Goal: Find contact information: Find contact information

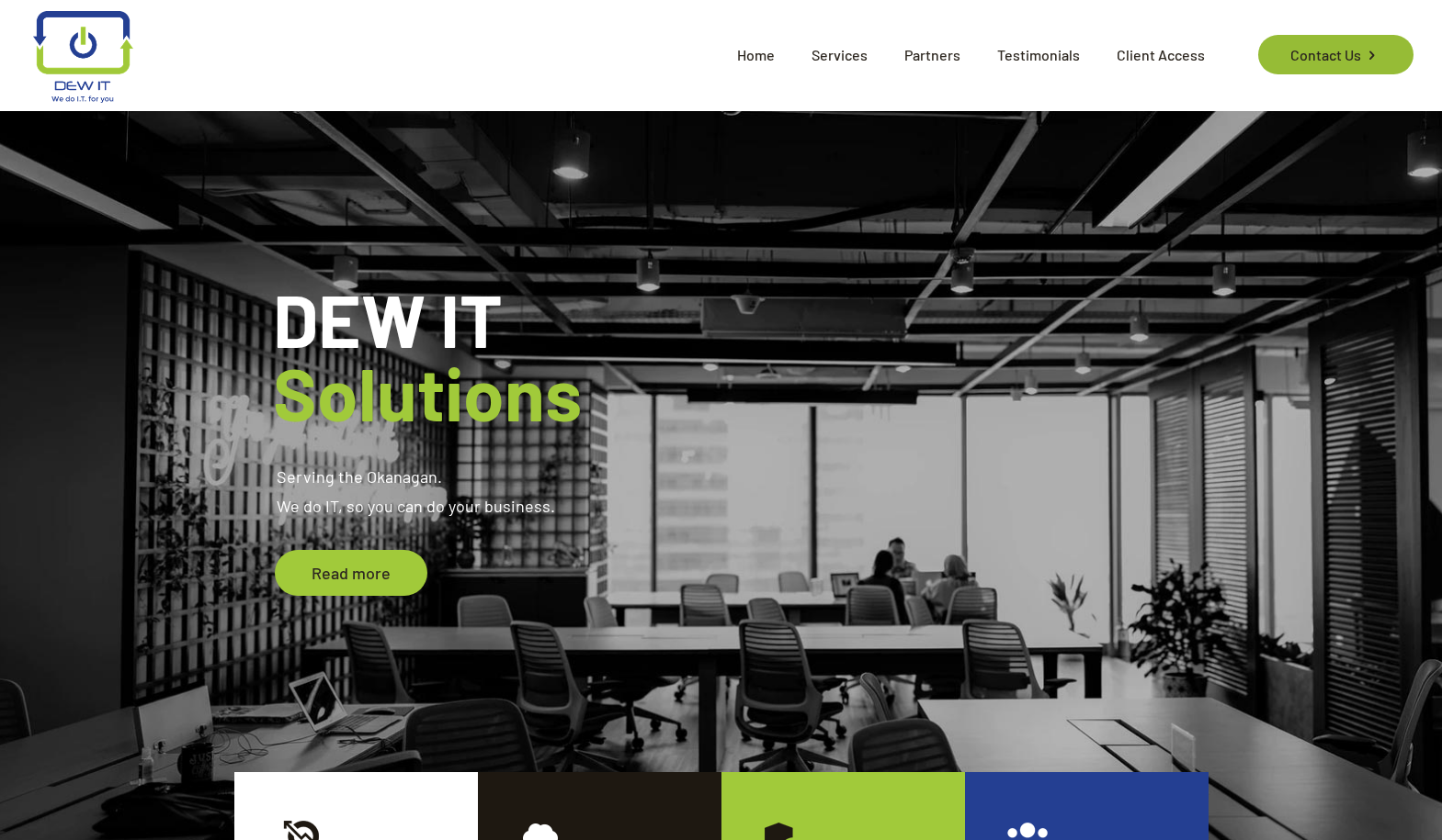
click at [1340, 56] on link "Contact Us" at bounding box center [1334, 54] width 155 height 39
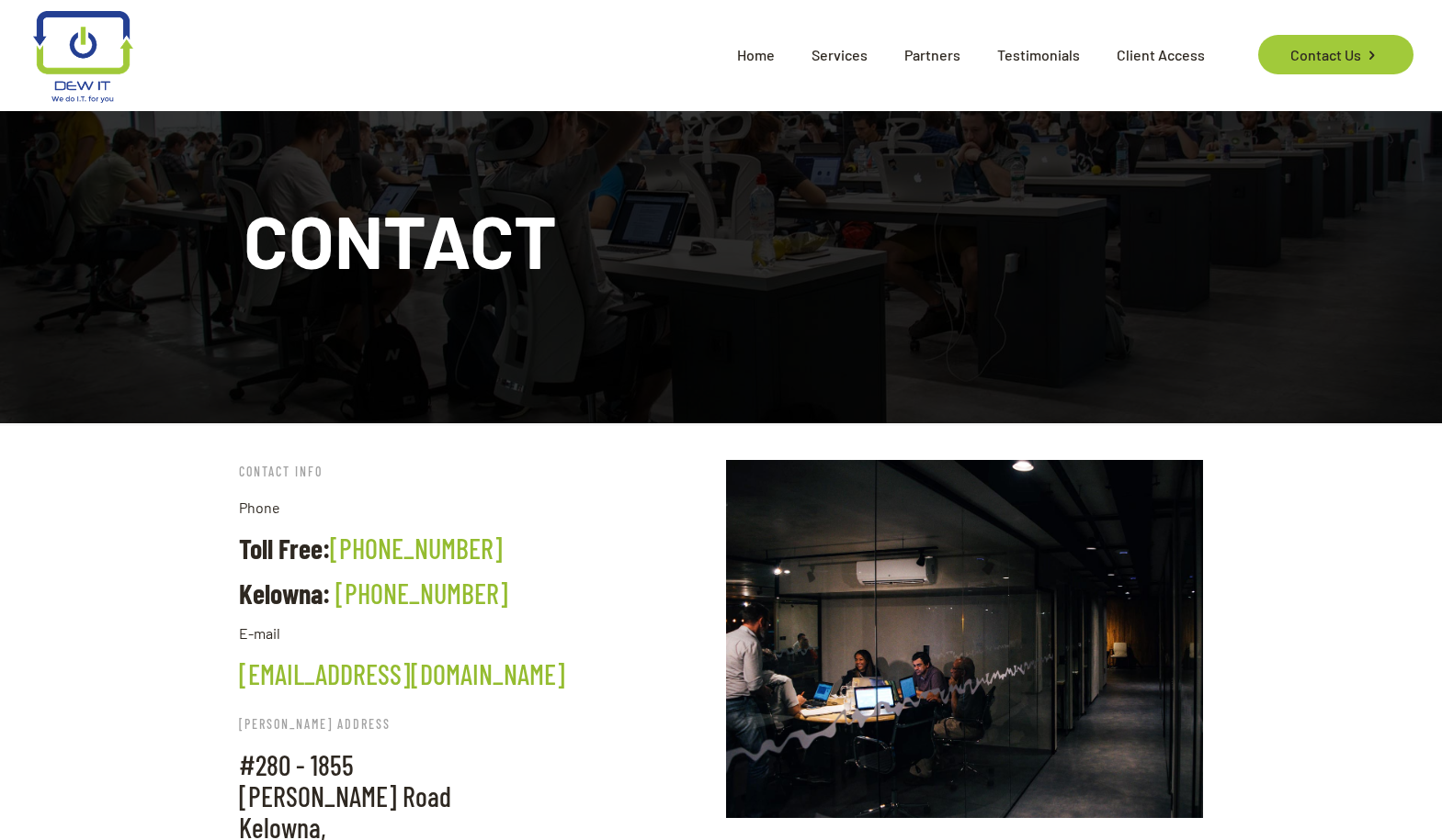
click at [772, 55] on span "Home" at bounding box center [755, 55] width 74 height 55
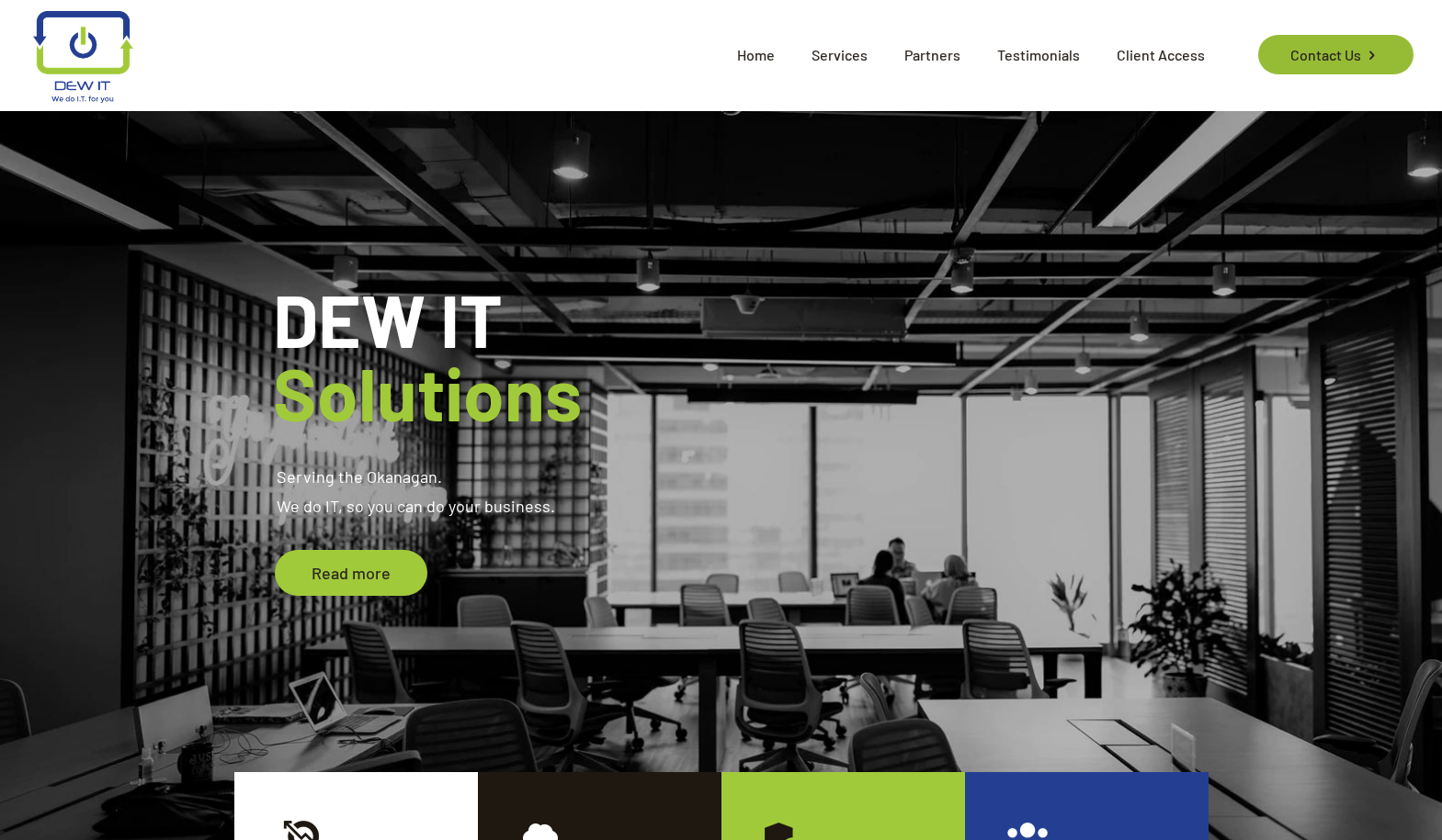
click at [1332, 59] on link "Contact Us" at bounding box center [1334, 54] width 155 height 39
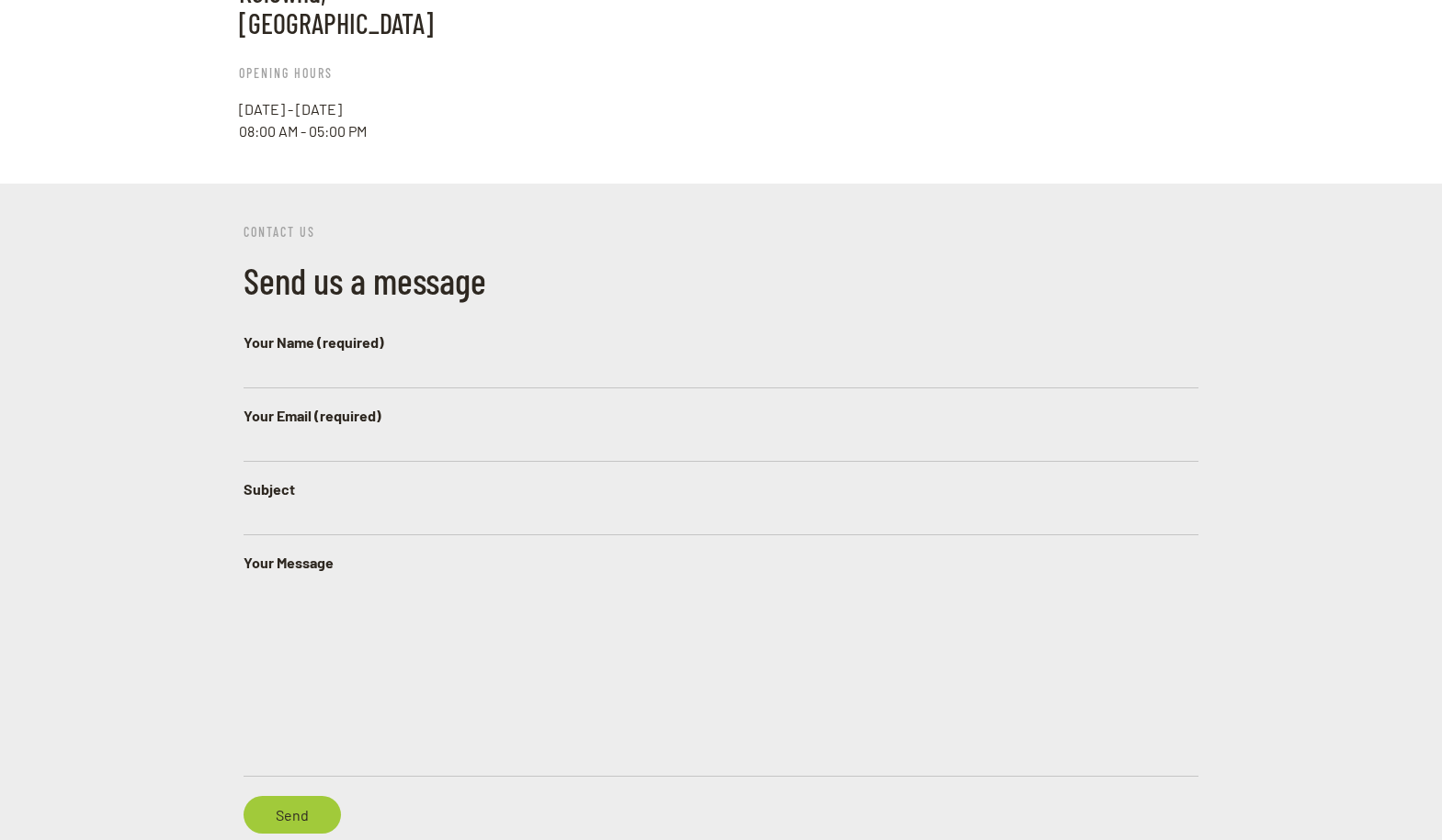
scroll to position [1372, 0]
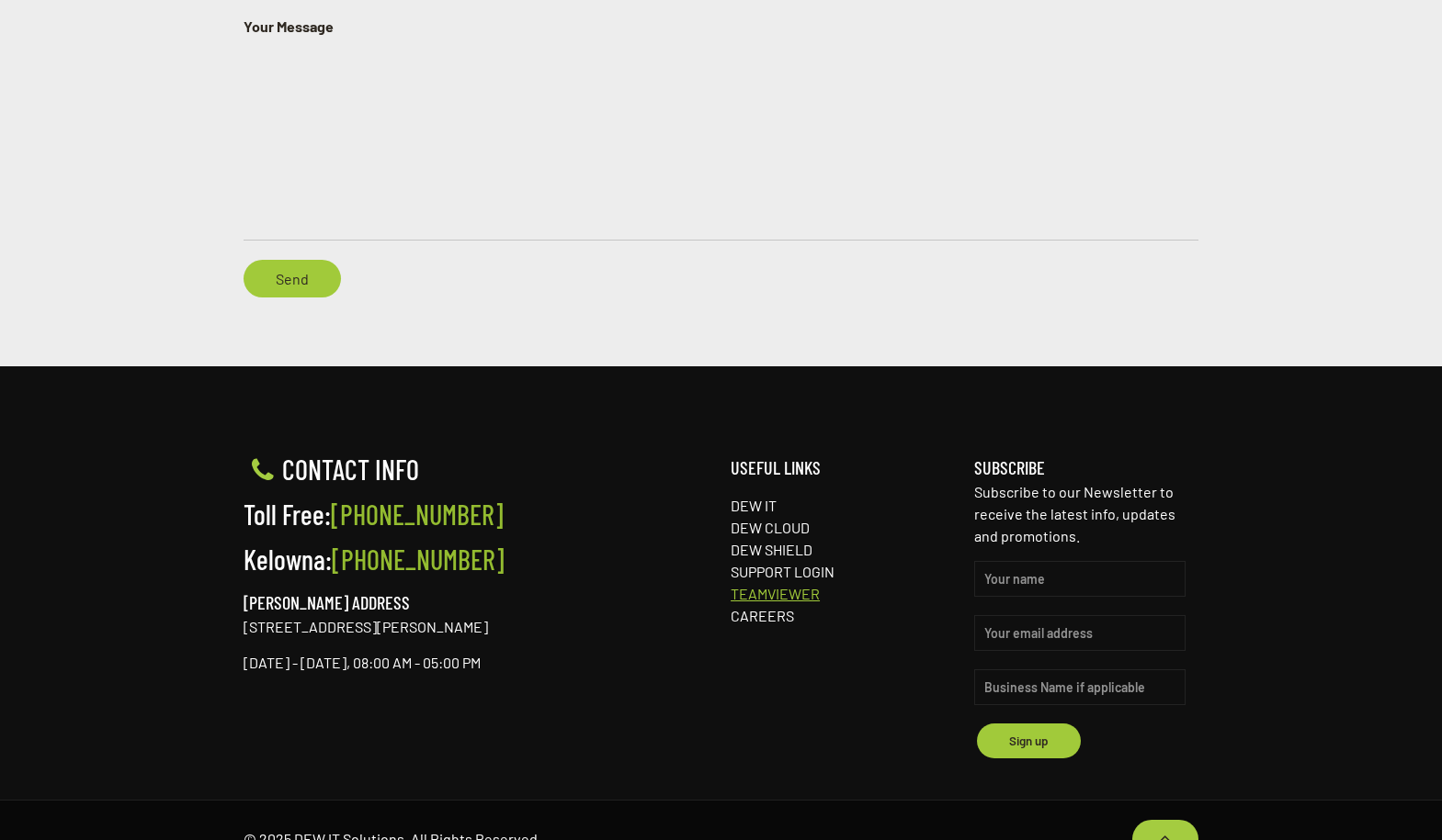
click at [801, 585] on link "TEAMVIEWER" at bounding box center [775, 594] width 89 height 18
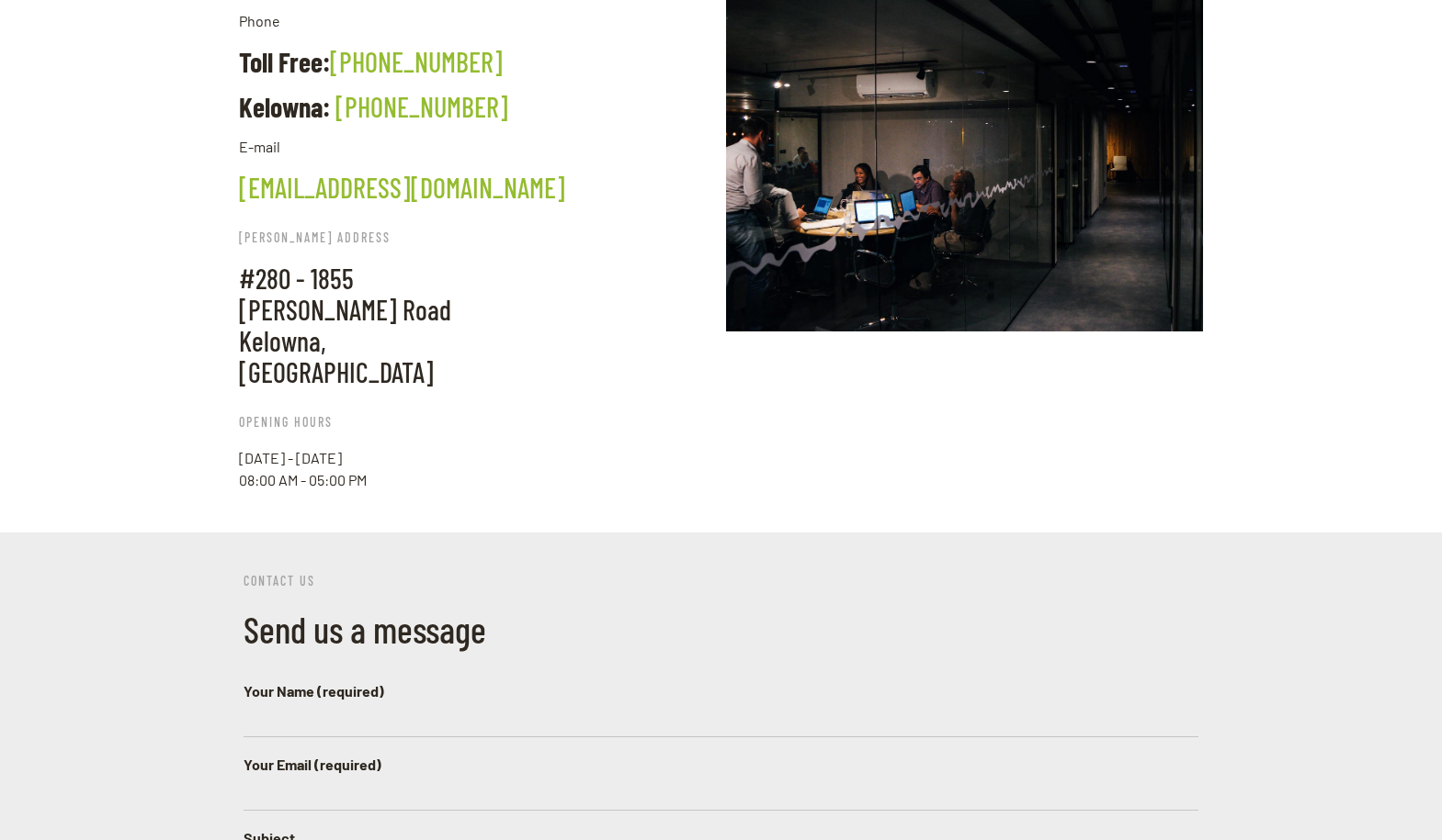
scroll to position [0, 0]
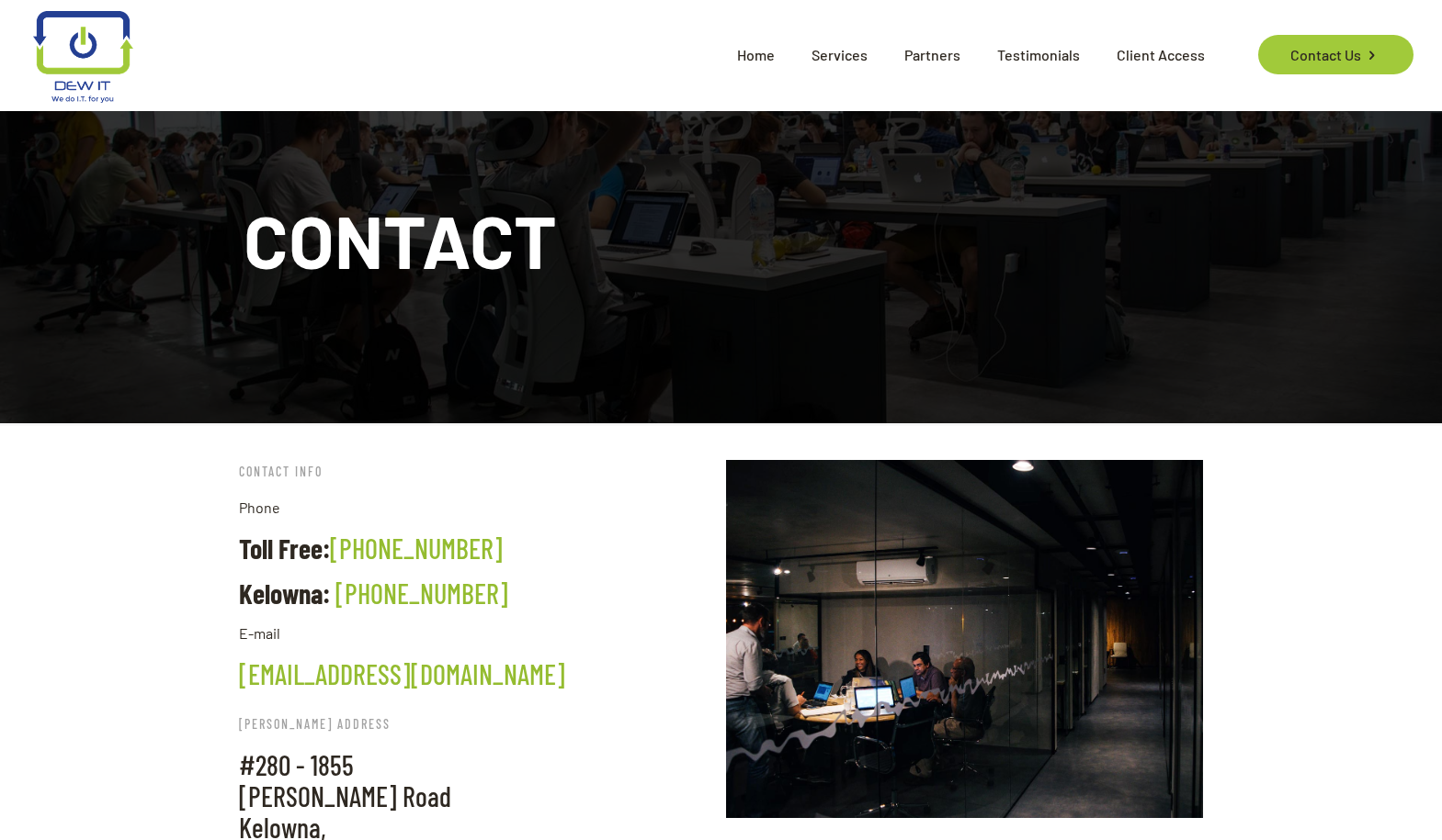
click at [948, 56] on span "Partners" at bounding box center [932, 55] width 93 height 55
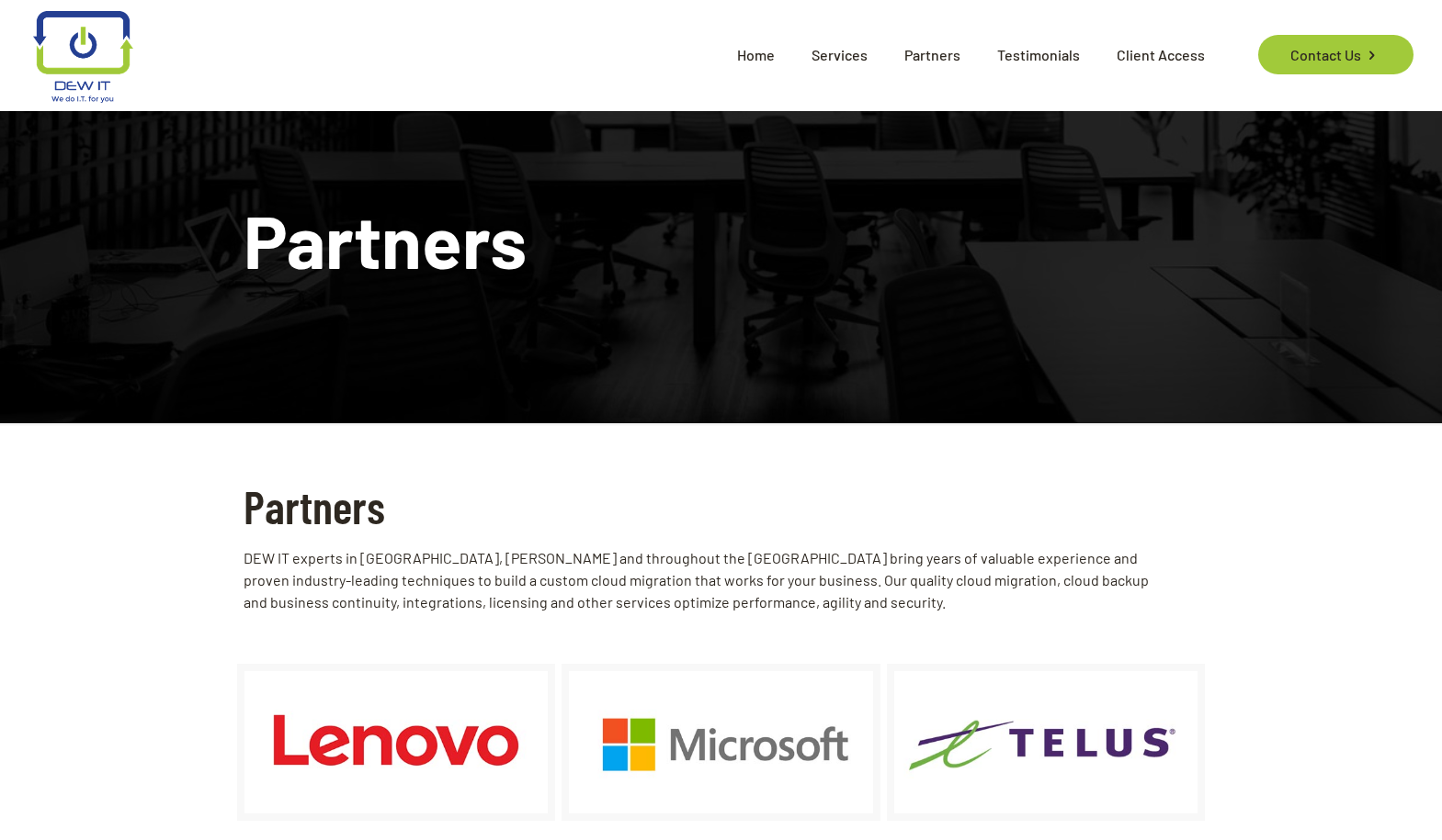
click at [1030, 48] on span "Testimonials" at bounding box center [1038, 55] width 119 height 55
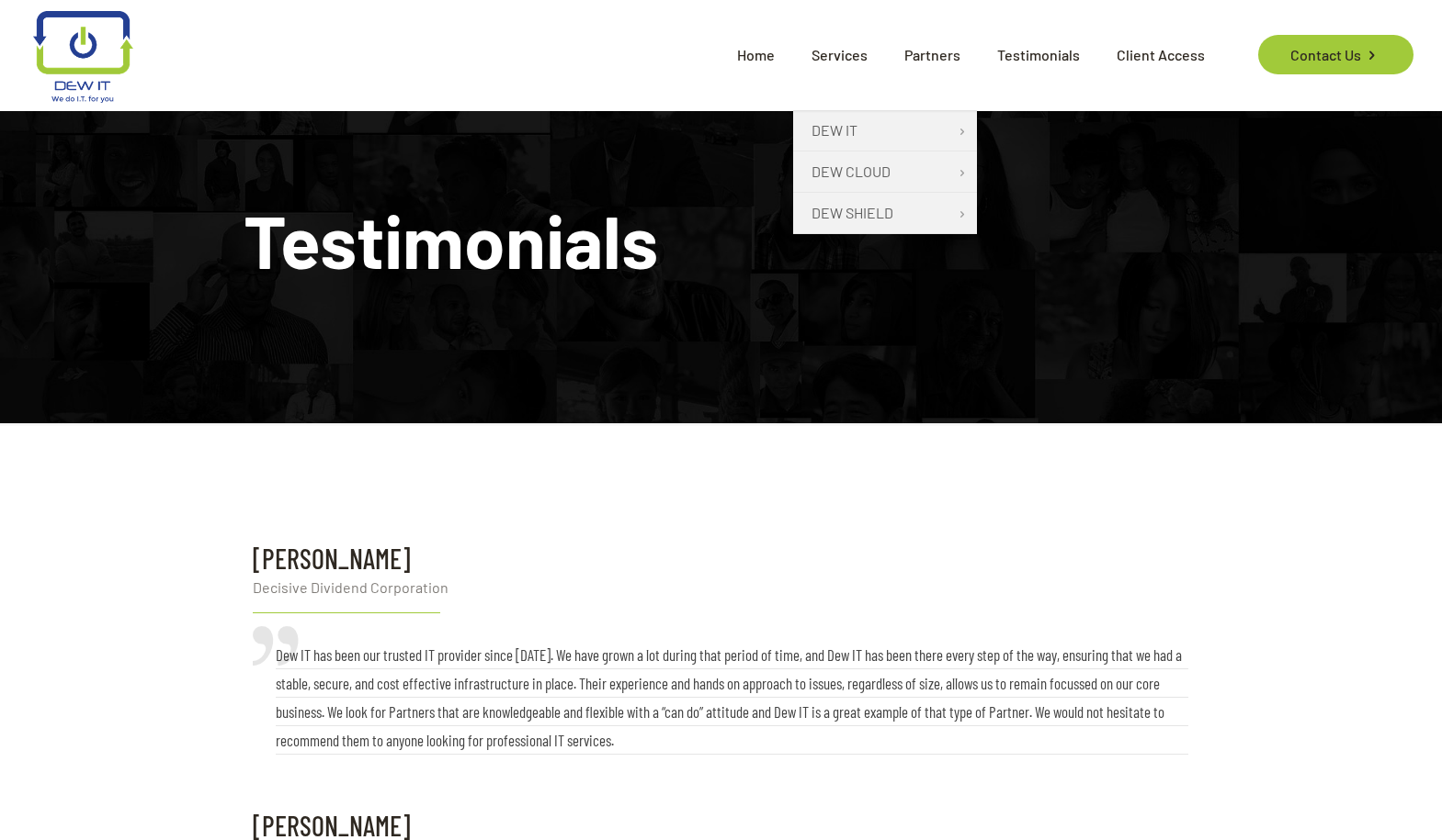
click at [860, 55] on span "Services" at bounding box center [839, 55] width 93 height 55
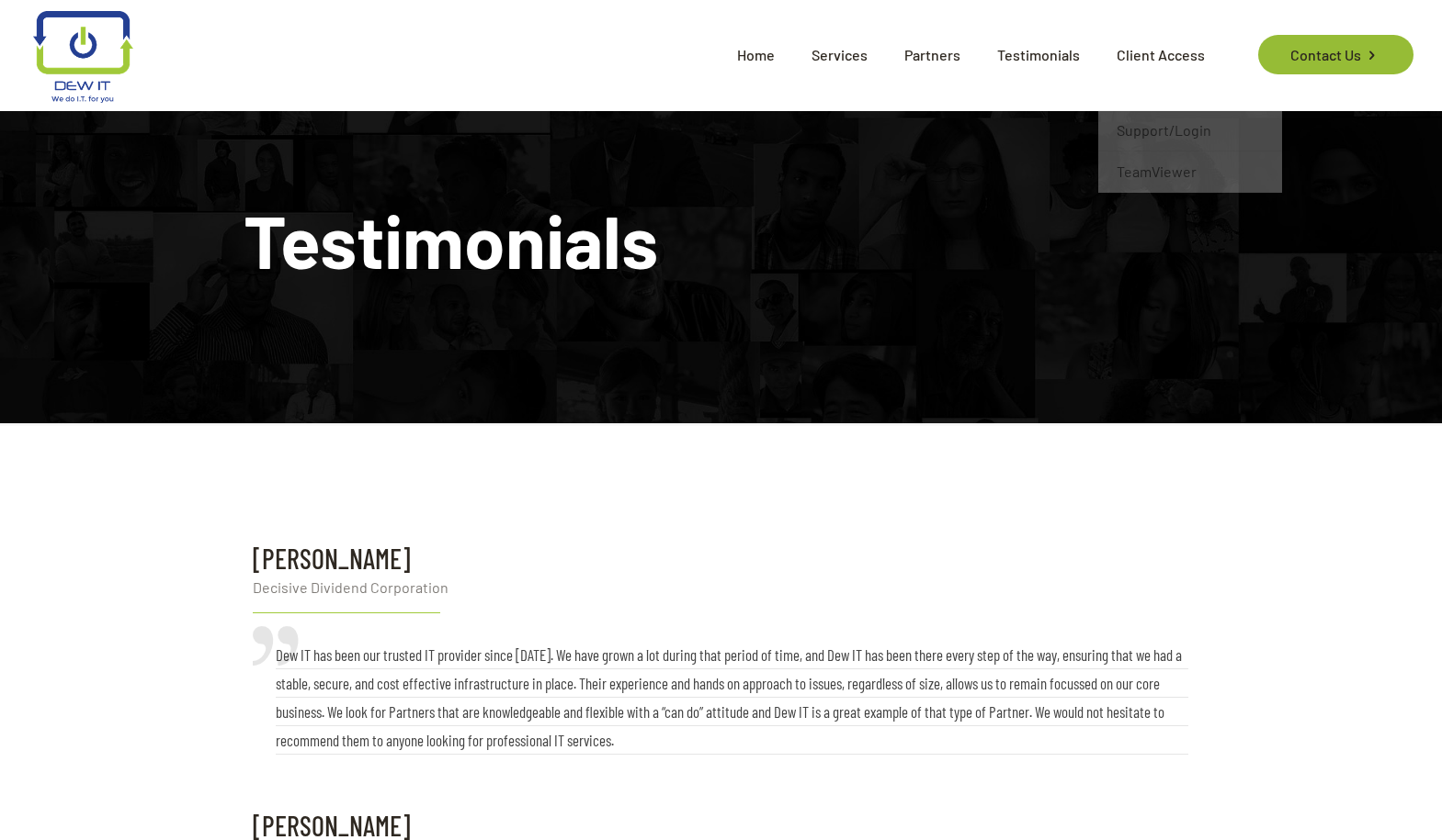
click at [1287, 47] on link "Contact Us" at bounding box center [1334, 54] width 155 height 39
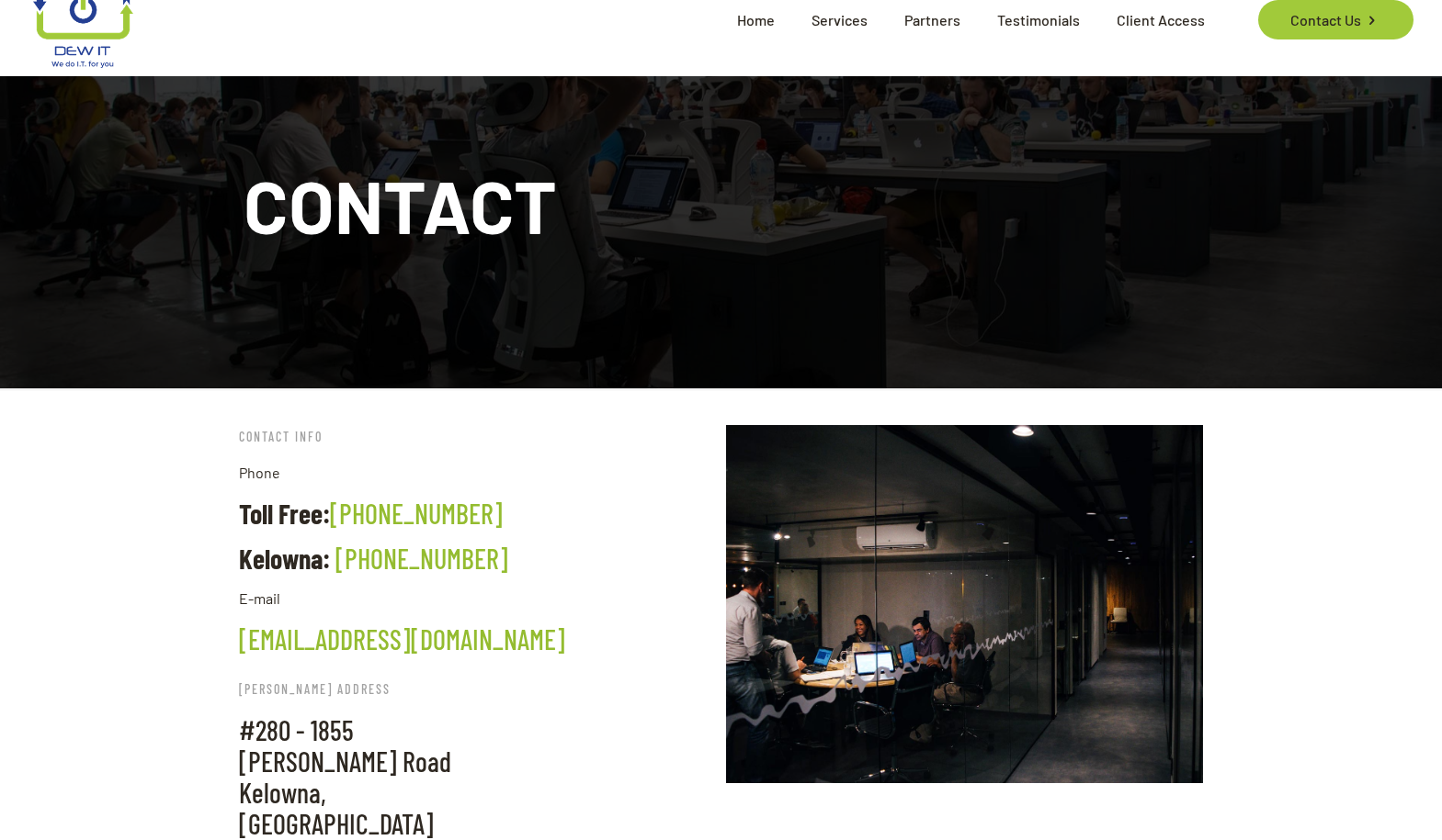
scroll to position [117, 0]
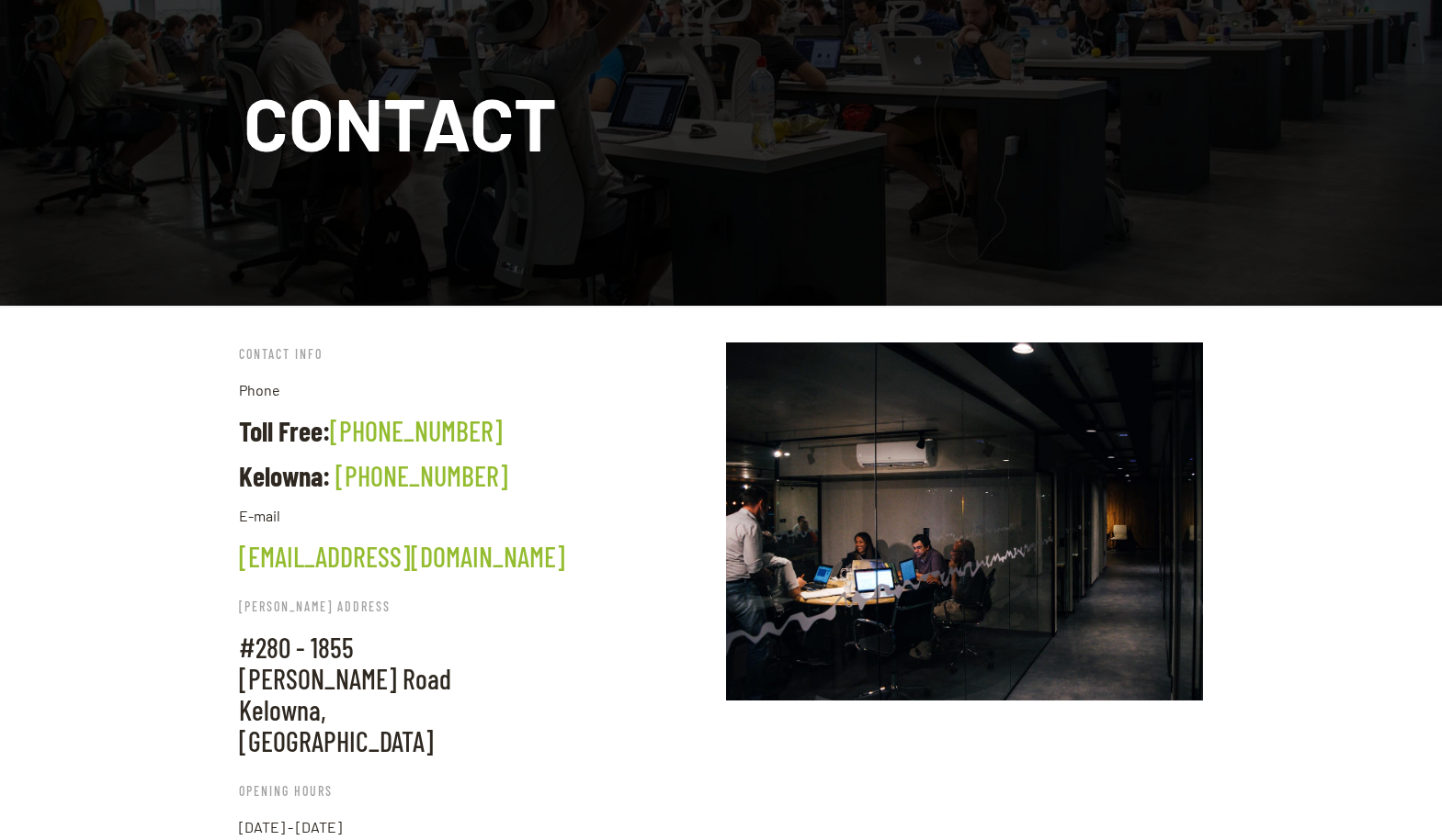
click at [381, 557] on link "info@dew-it.com" at bounding box center [401, 557] width 326 height 34
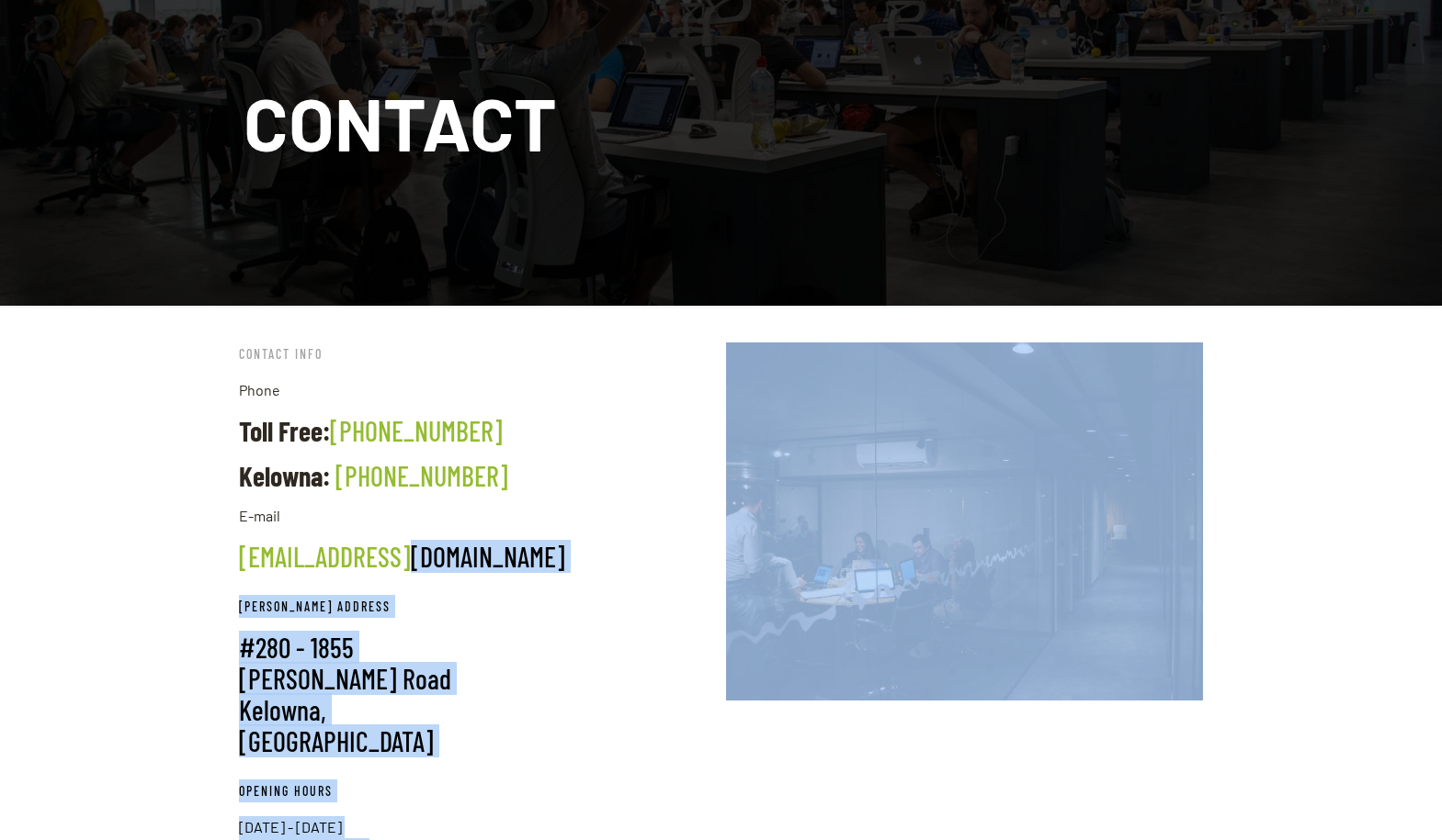
drag, startPoint x: 392, startPoint y: 559, endPoint x: 214, endPoint y: 572, distance: 178.5
click at [214, 573] on div "CONTACT INFO Phone Toll Free: 1-844-832-4345 Kelowna: (778) 754-8324 E-mail inf…" at bounding box center [721, 603] width 1442 height 596
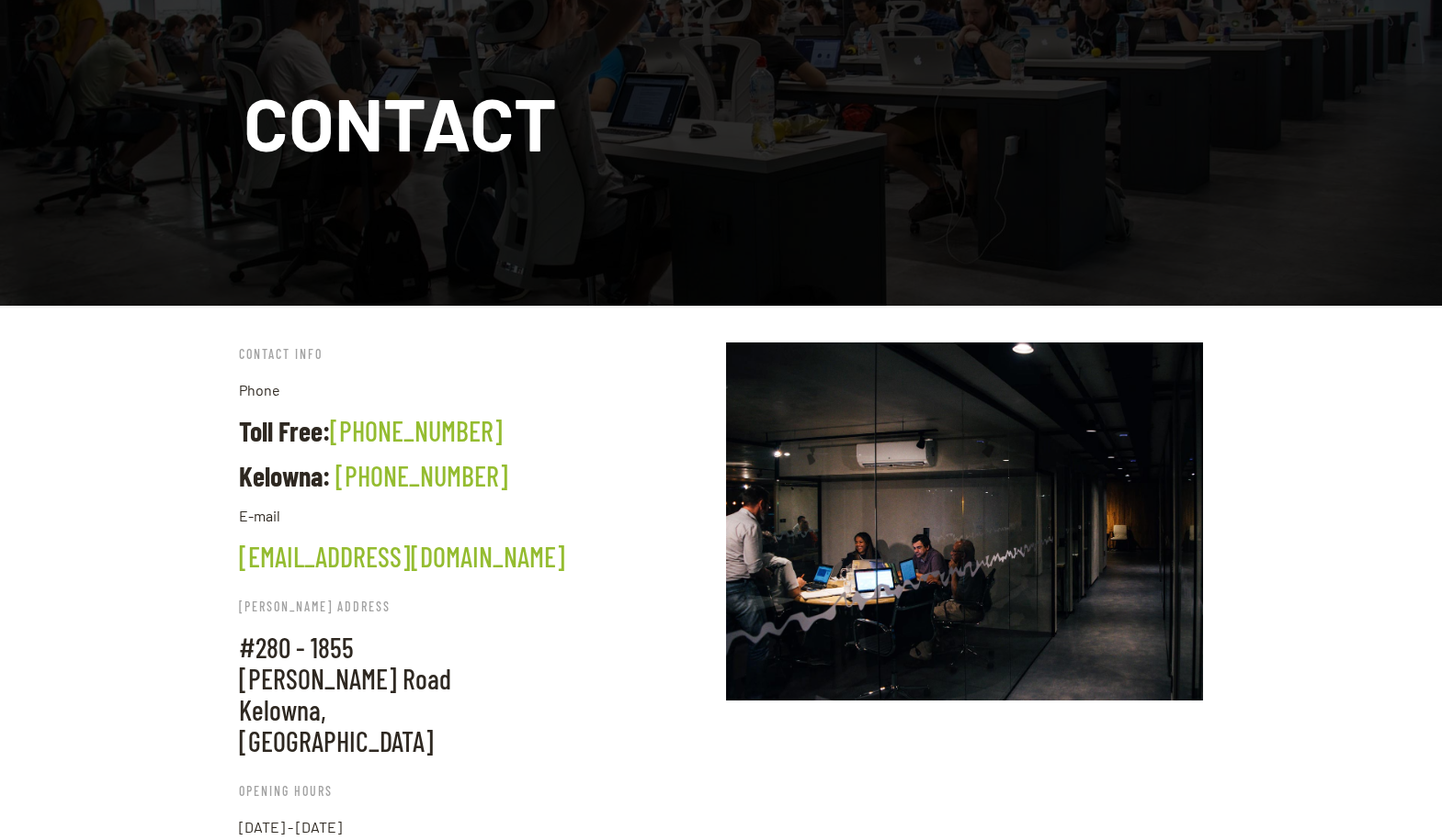
drag, startPoint x: 149, startPoint y: 563, endPoint x: 164, endPoint y: 559, distance: 15.5
click at [150, 562] on div "CONTACT INFO Phone Toll Free: 1-844-832-4345 Kelowna: (778) 754-8324 E-mail inf…" at bounding box center [721, 603] width 1442 height 596
drag, startPoint x: 411, startPoint y: 556, endPoint x: 241, endPoint y: 568, distance: 170.4
click at [241, 568] on h4 "[EMAIL_ADDRESS][DOMAIN_NAME]" at bounding box center [476, 557] width 476 height 32
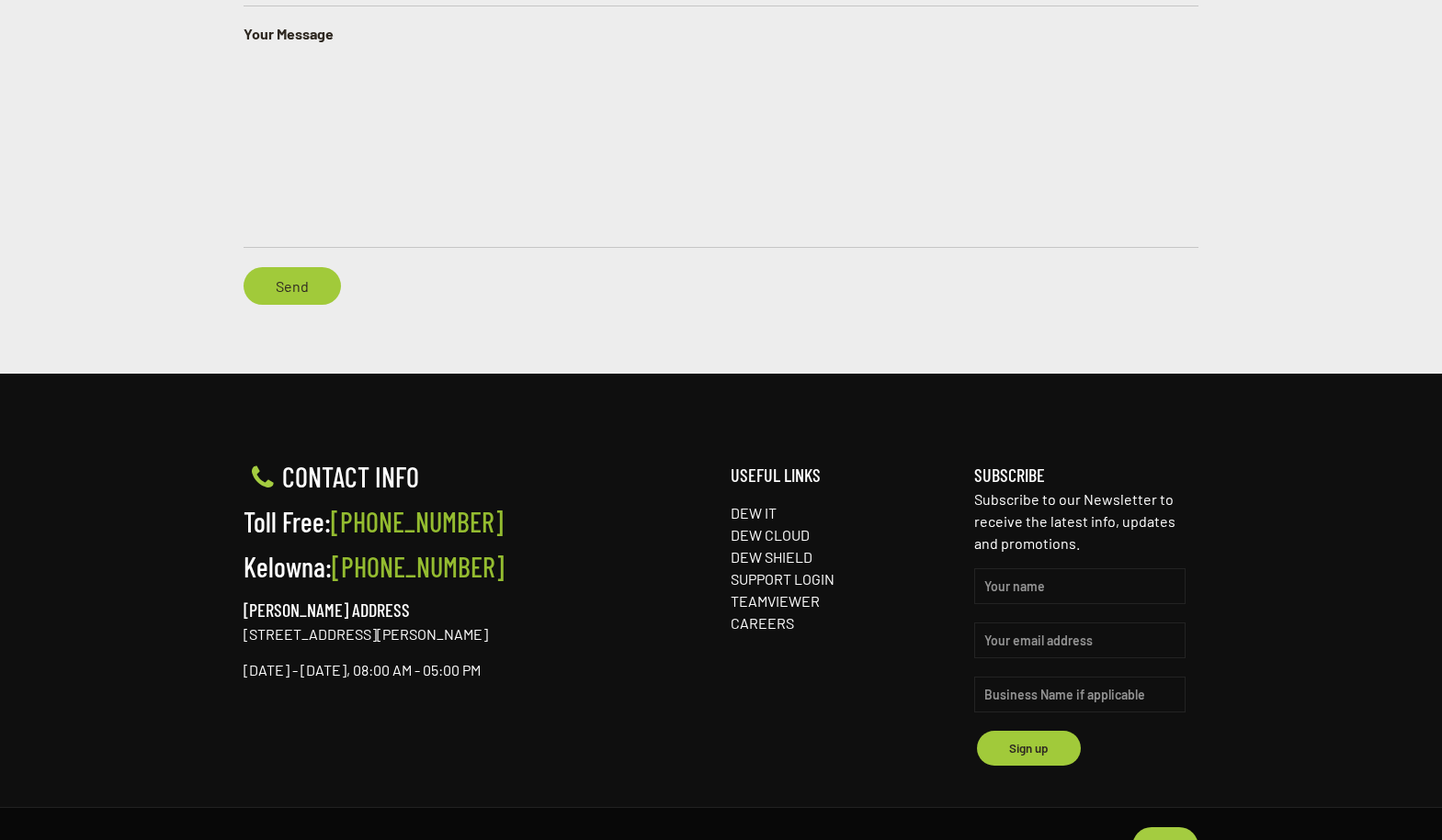
scroll to position [0, 0]
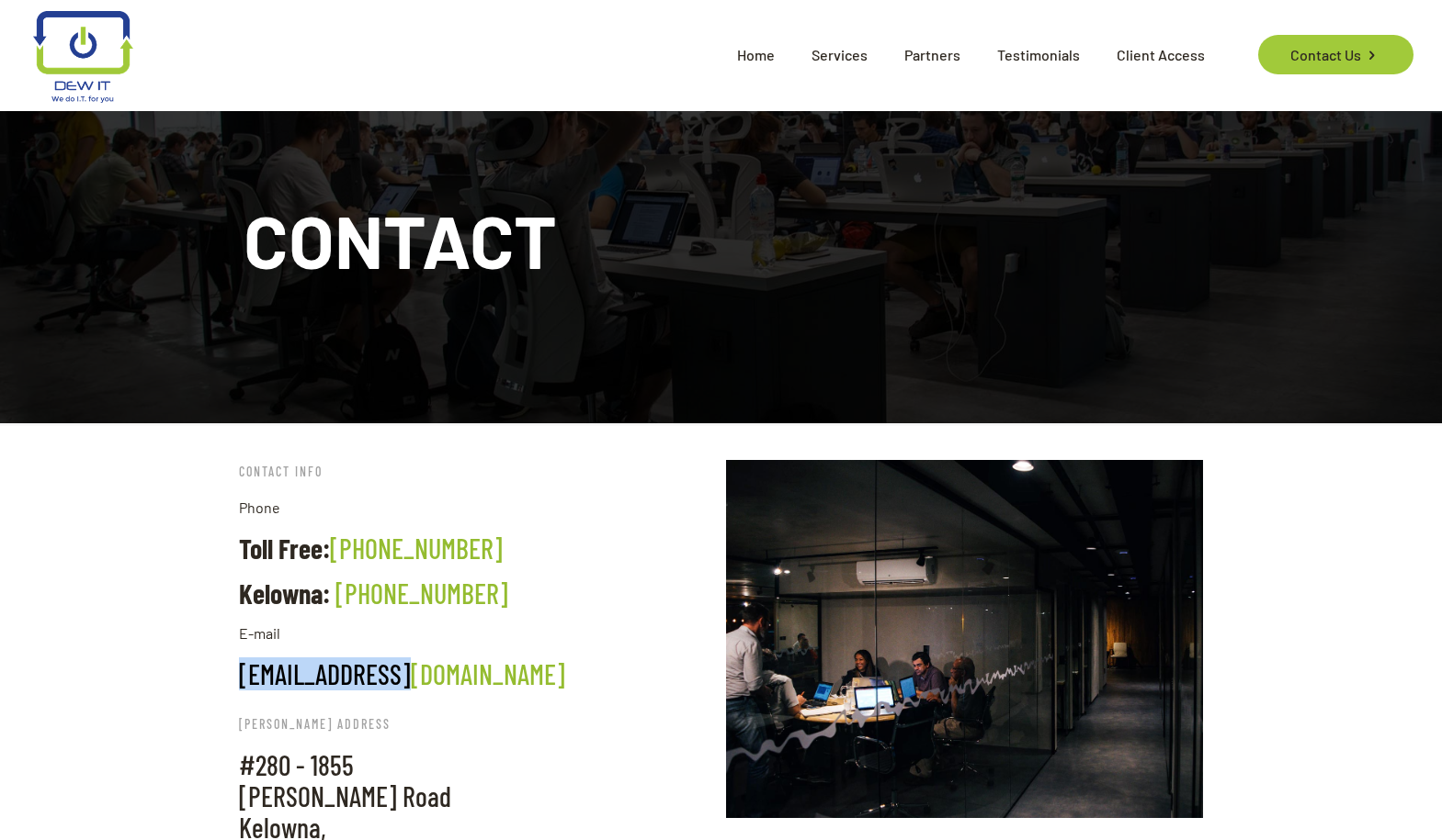
click at [952, 65] on span "Partners" at bounding box center [932, 55] width 93 height 55
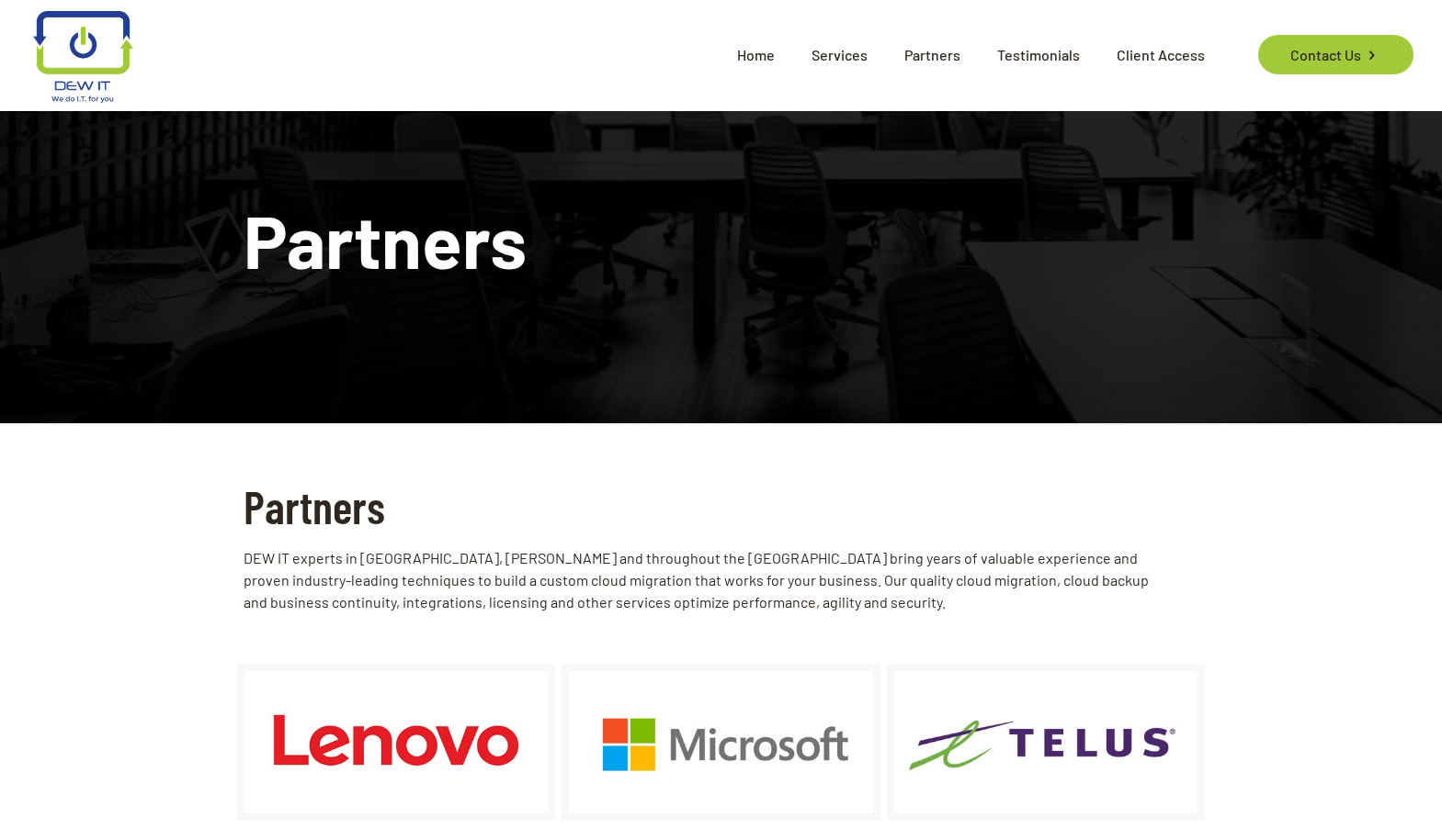
click at [754, 60] on span "Home" at bounding box center [755, 55] width 74 height 55
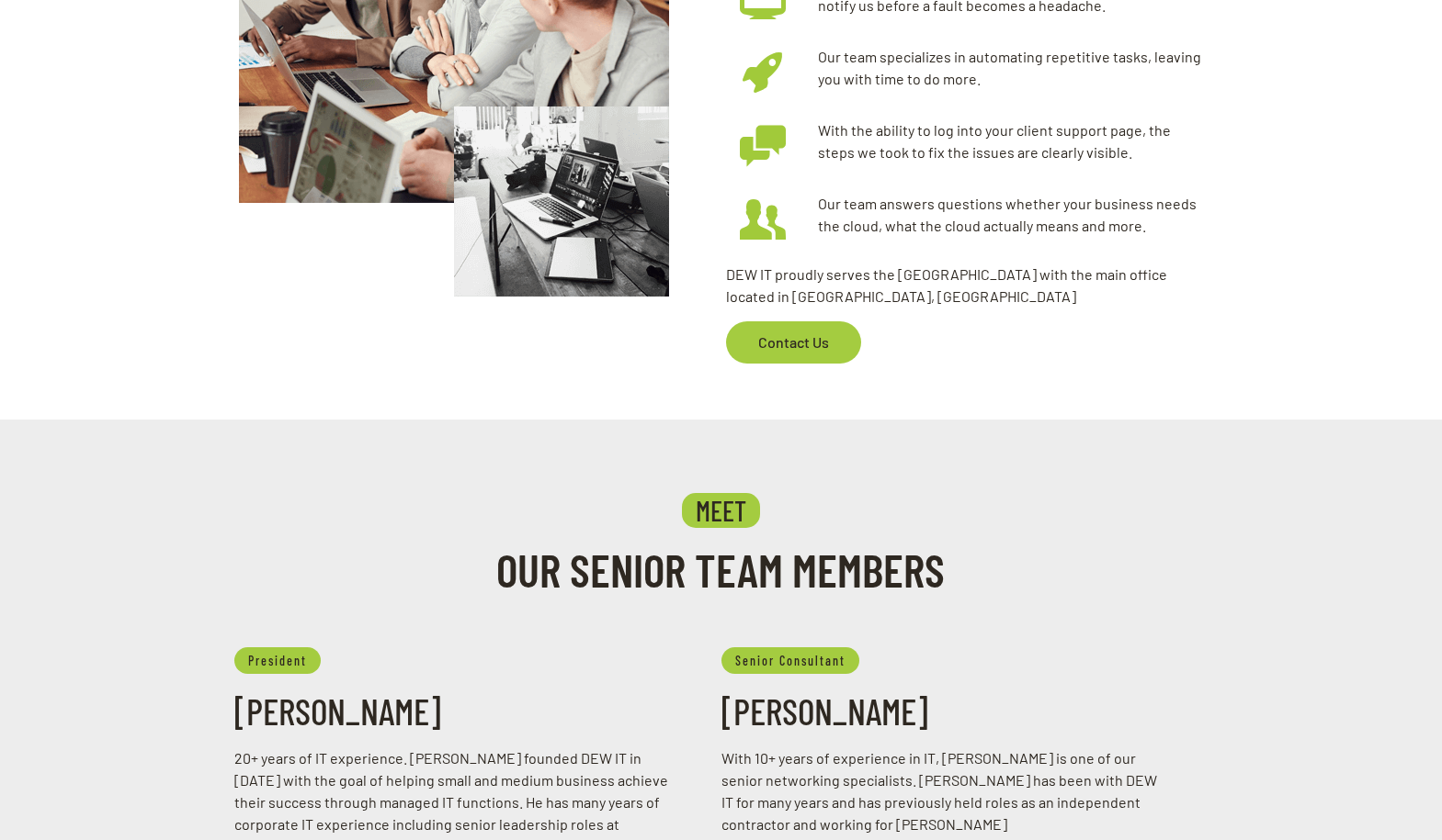
scroll to position [539, 0]
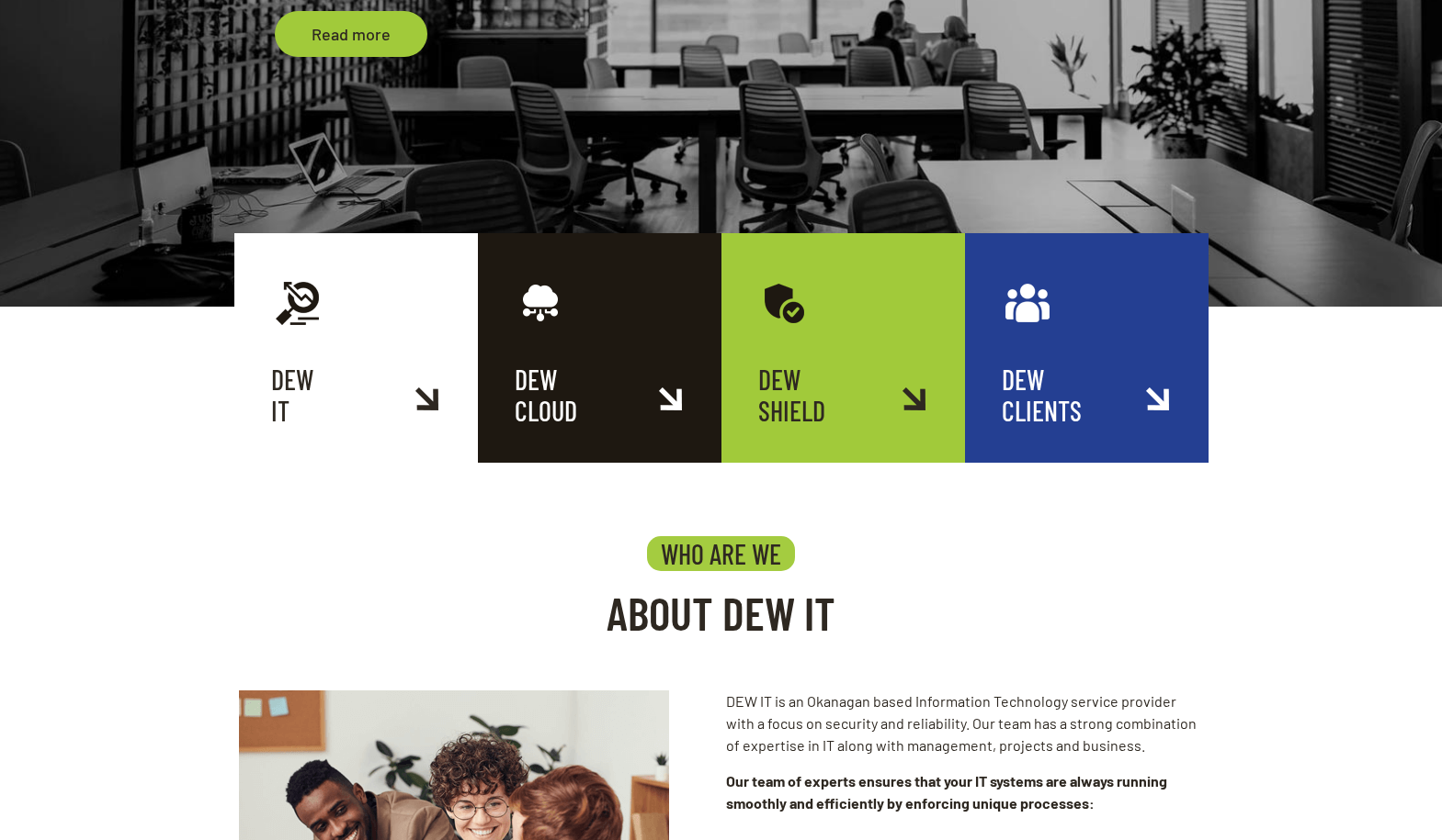
click at [1047, 342] on link "DEW CLIENTS" at bounding box center [1086, 348] width 244 height 230
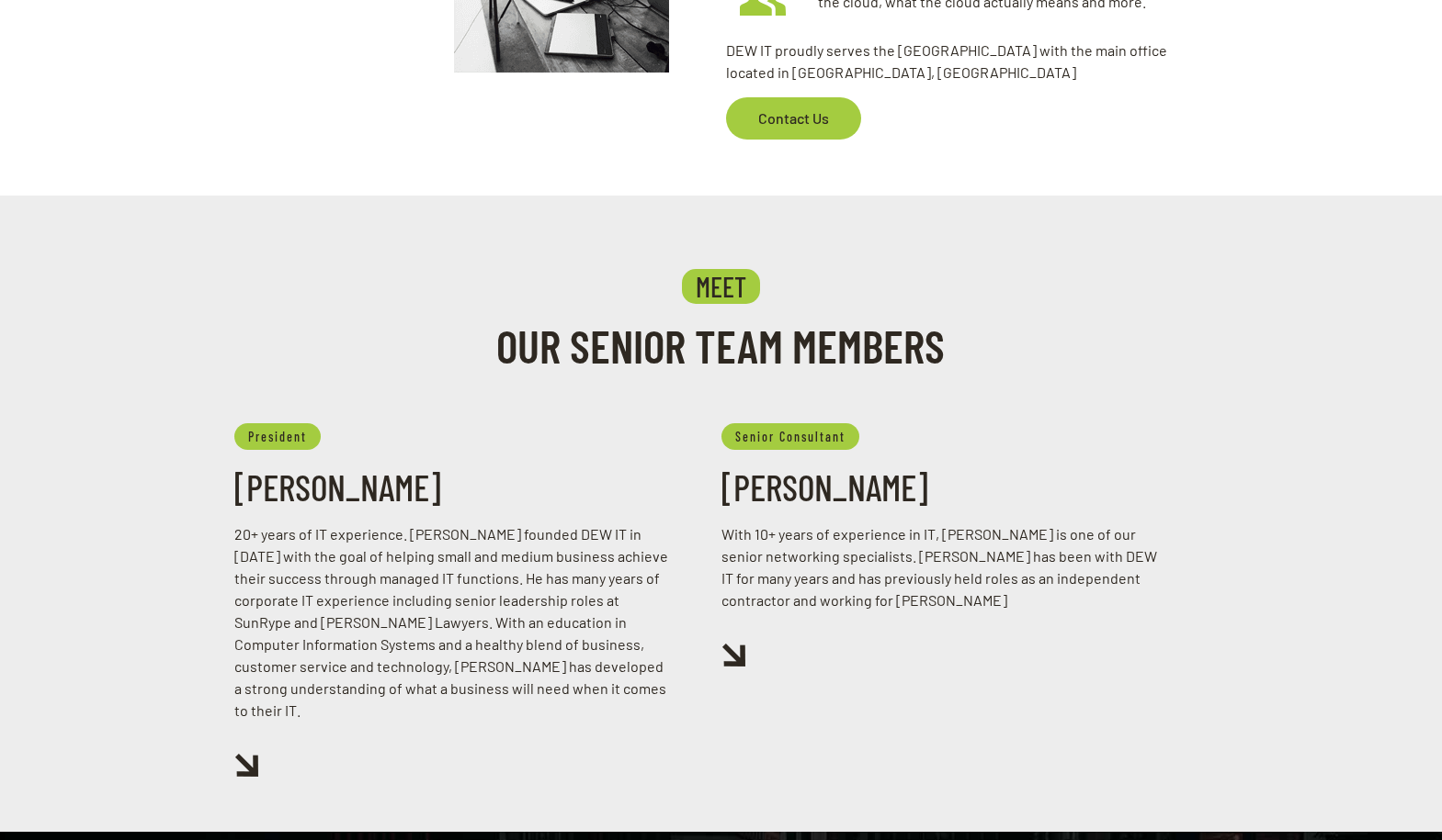
scroll to position [1725, 0]
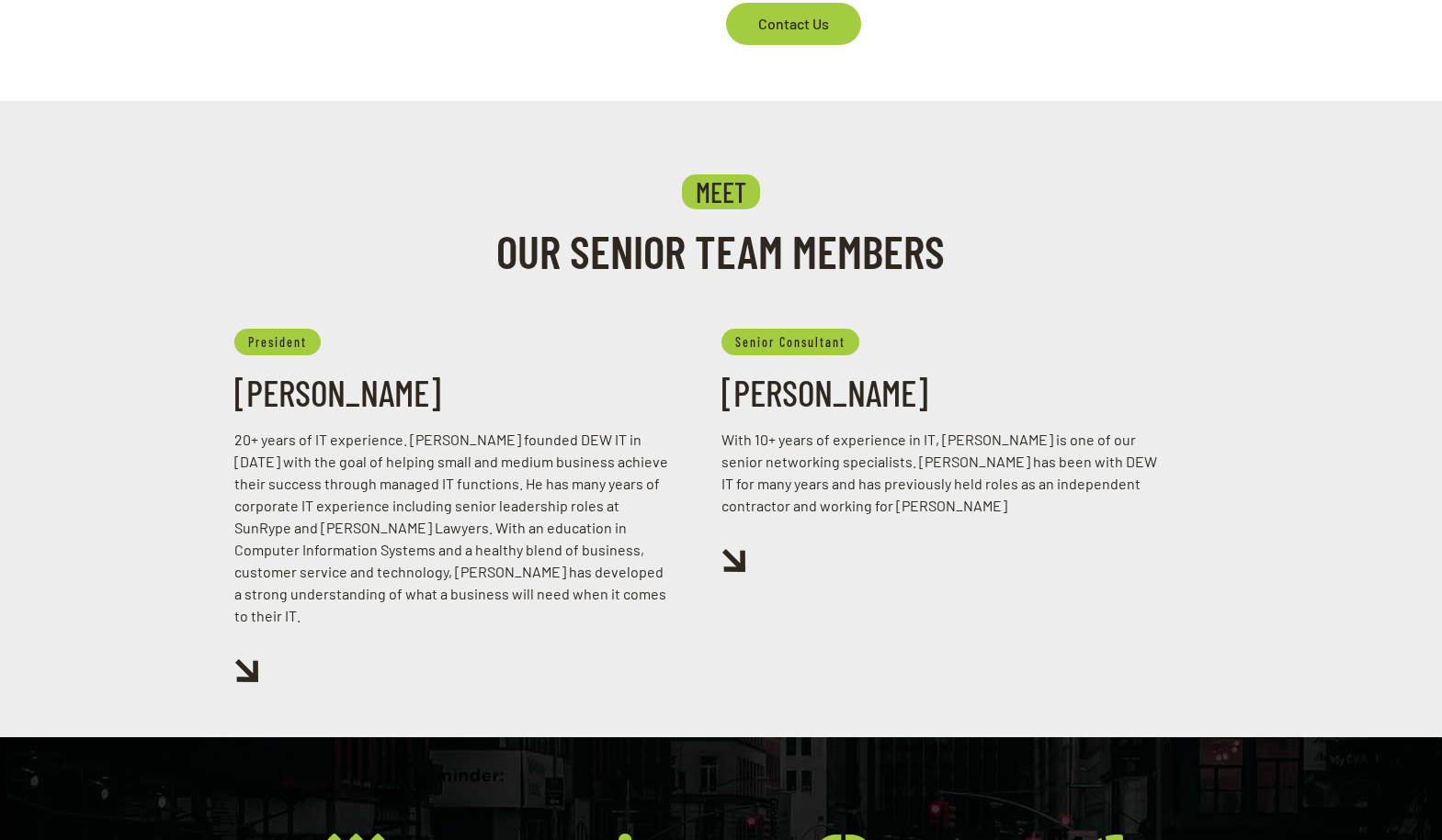
click at [734, 194] on h4 "MEET" at bounding box center [720, 191] width 78 height 35
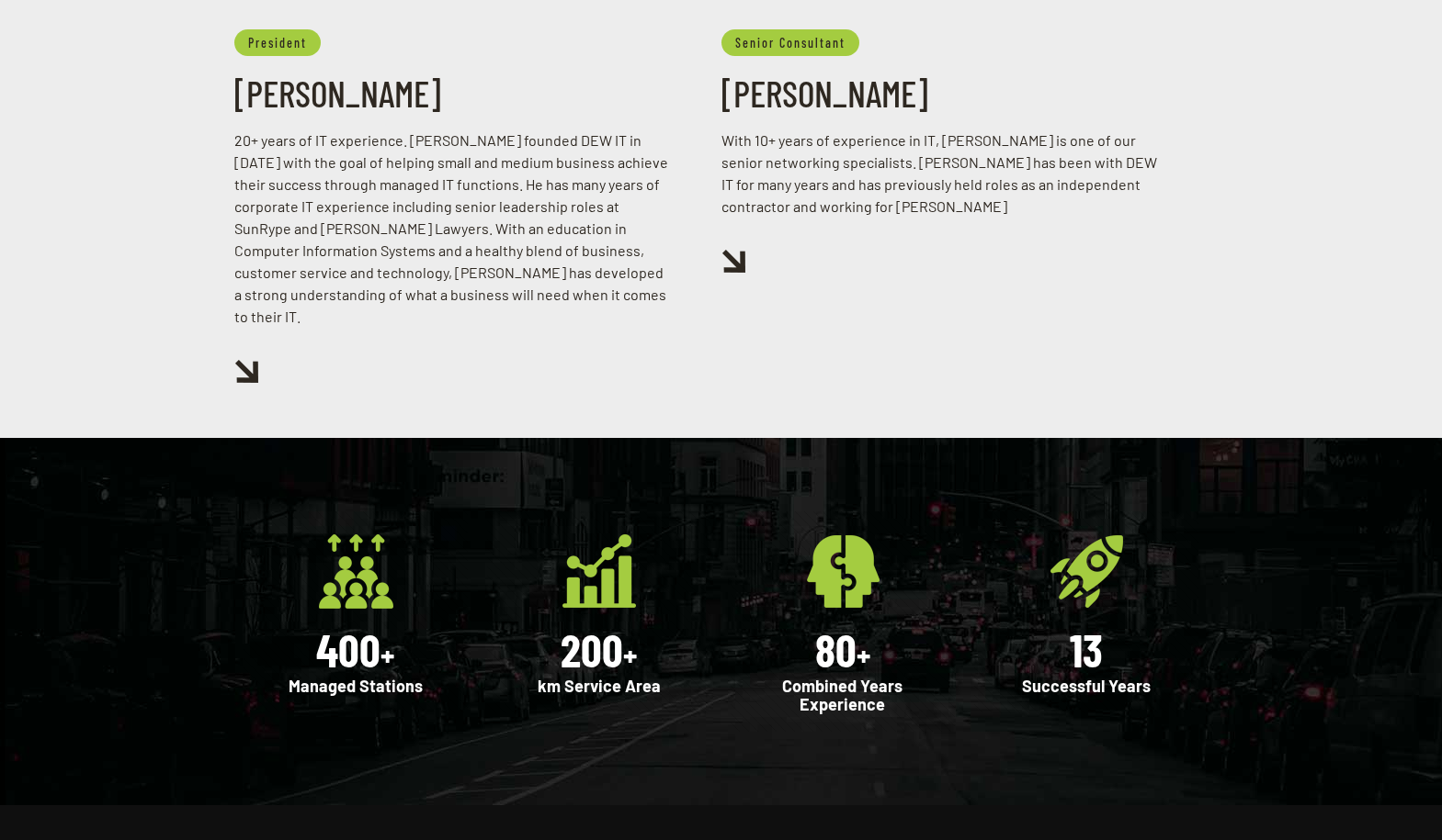
scroll to position [1912, 0]
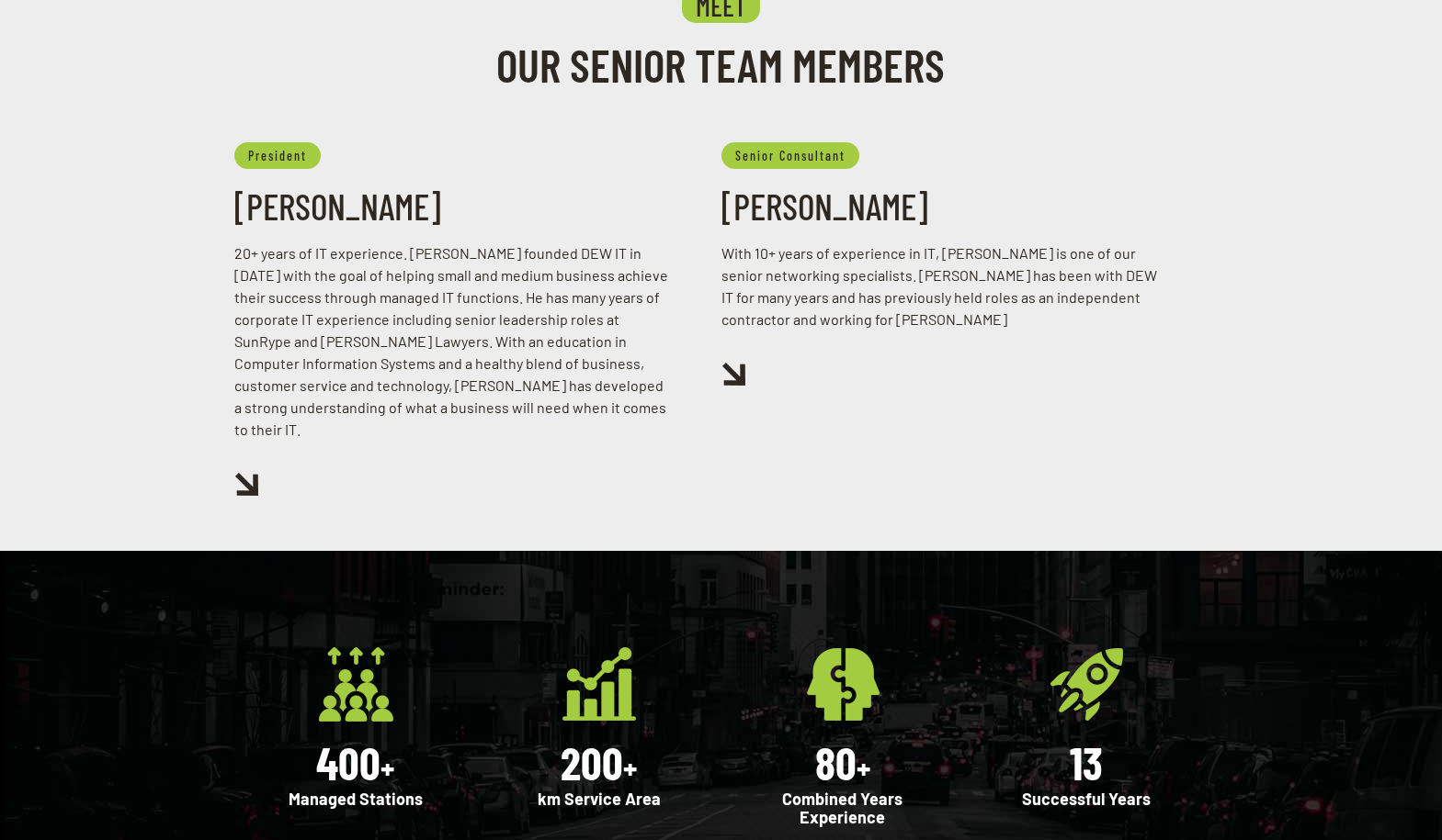
click at [252, 473] on img at bounding box center [247, 484] width 24 height 23
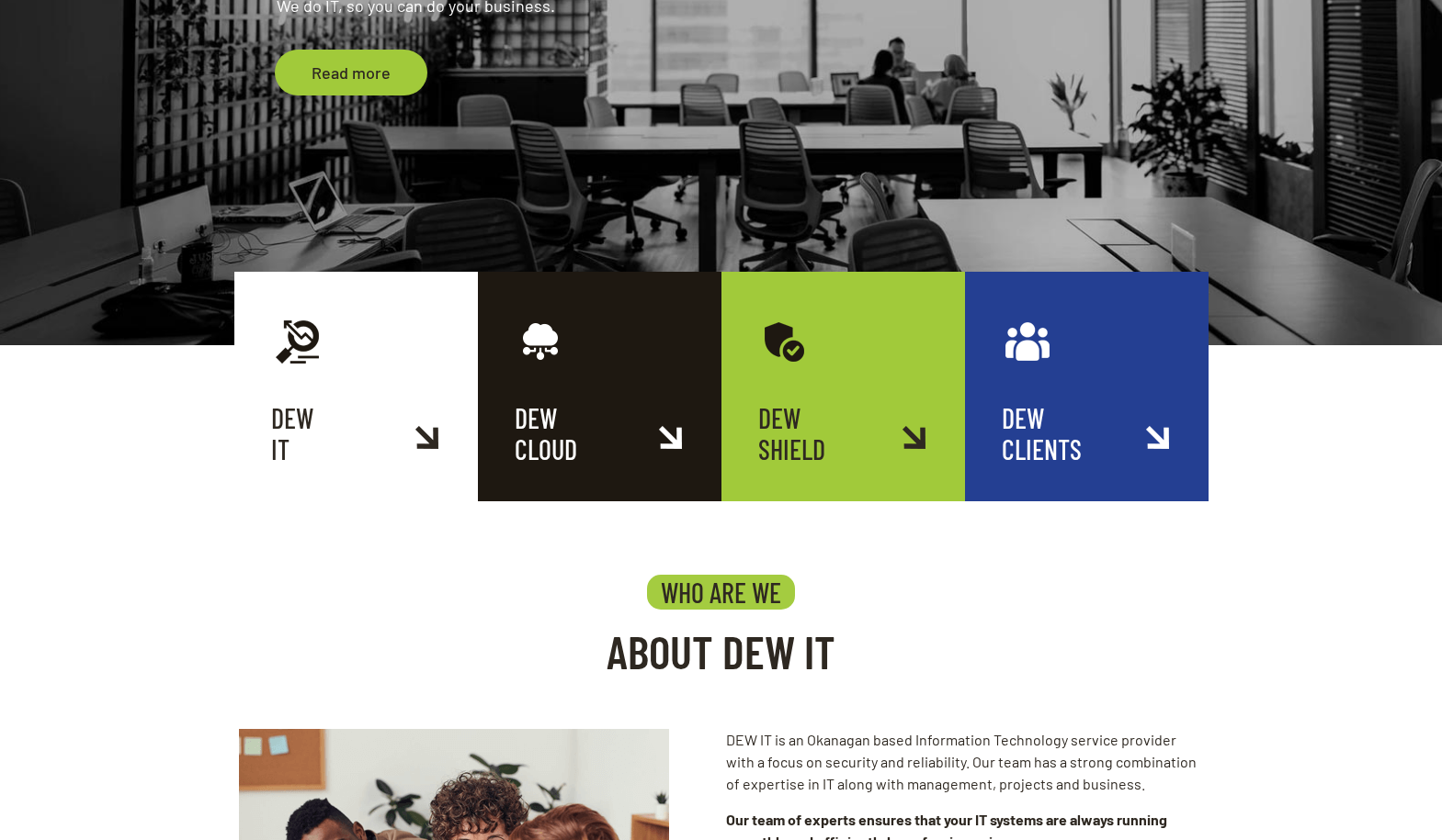
scroll to position [0, 0]
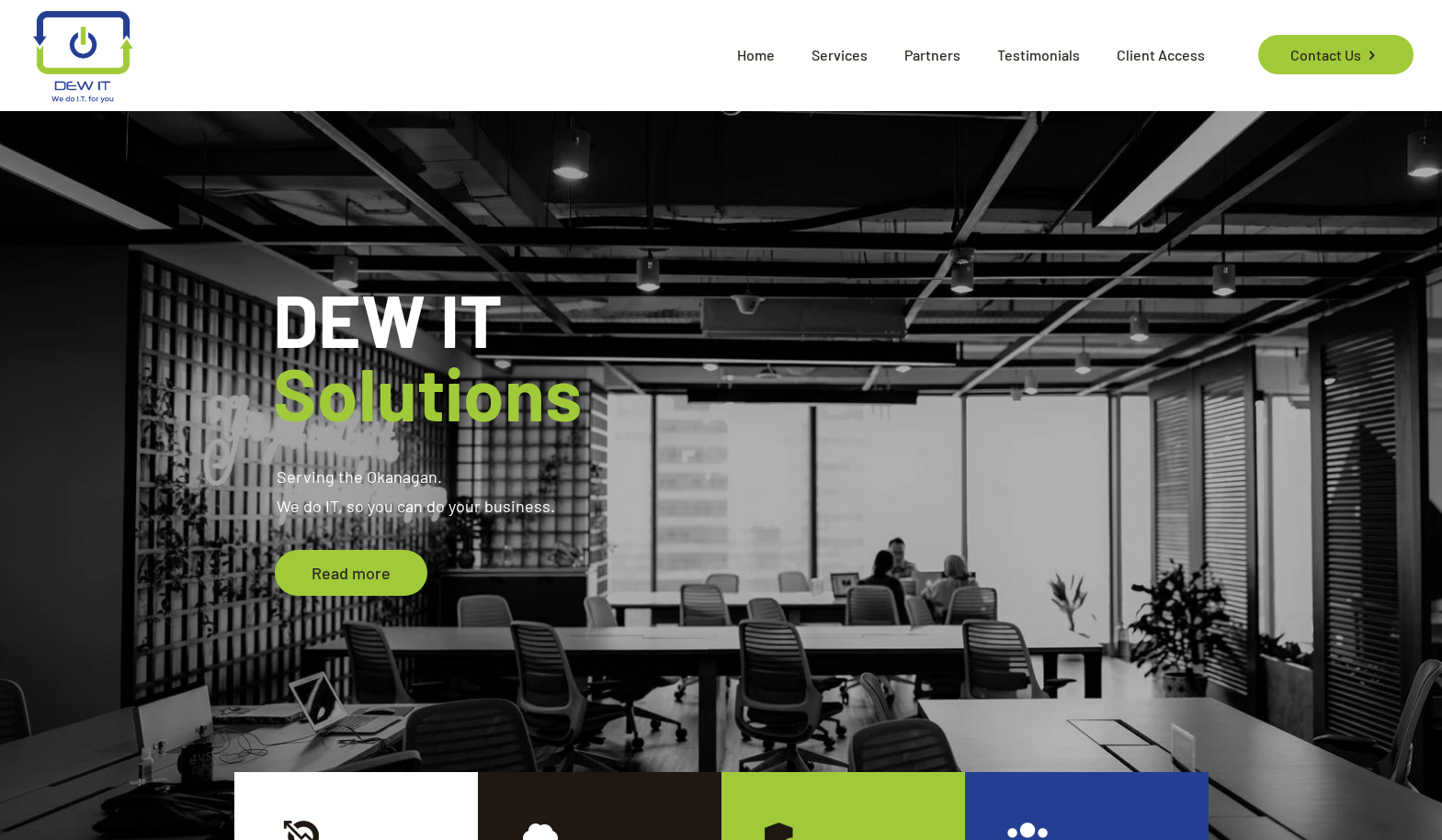
click at [1038, 49] on span "Testimonials" at bounding box center [1038, 55] width 119 height 55
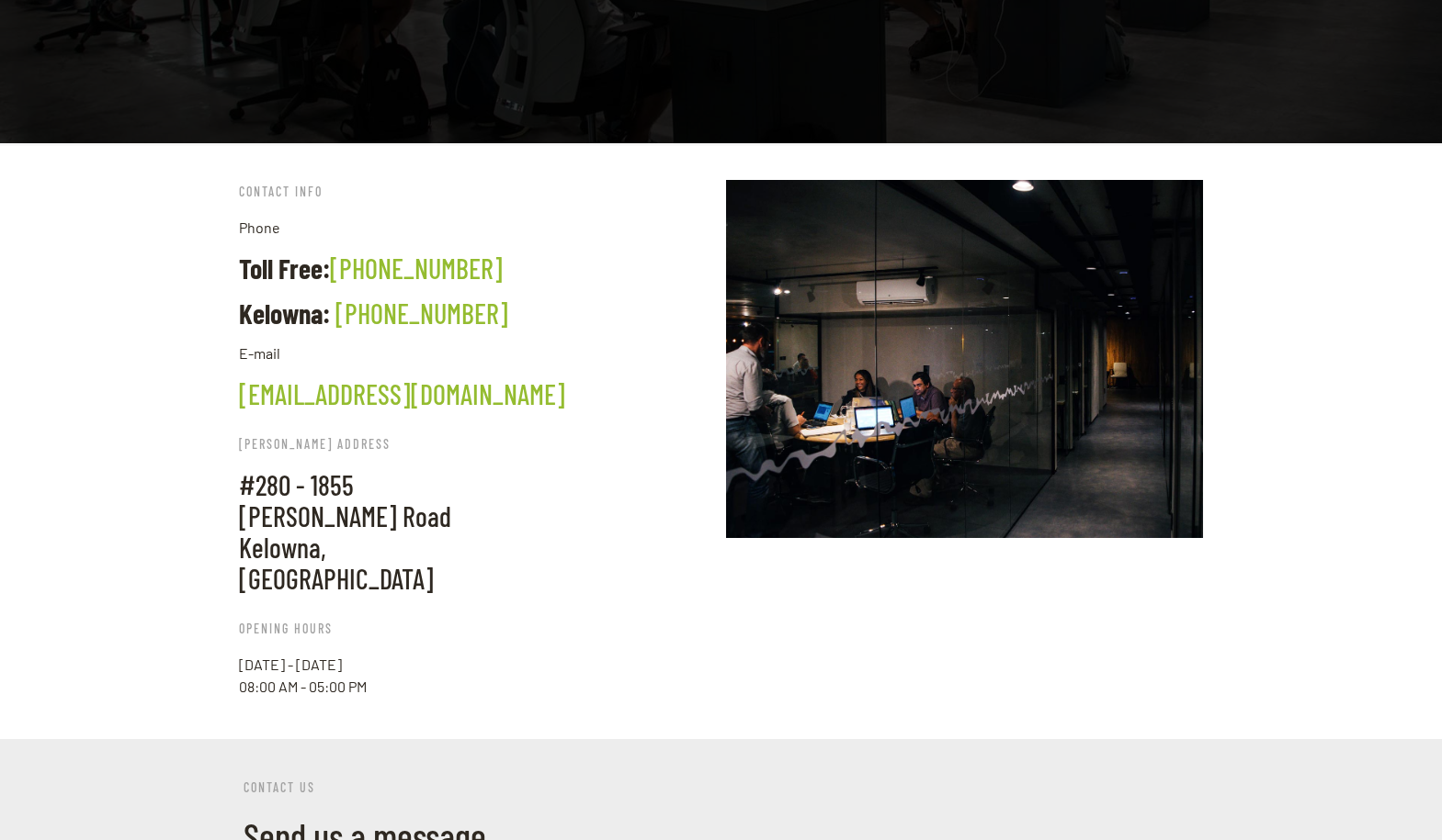
scroll to position [23, 0]
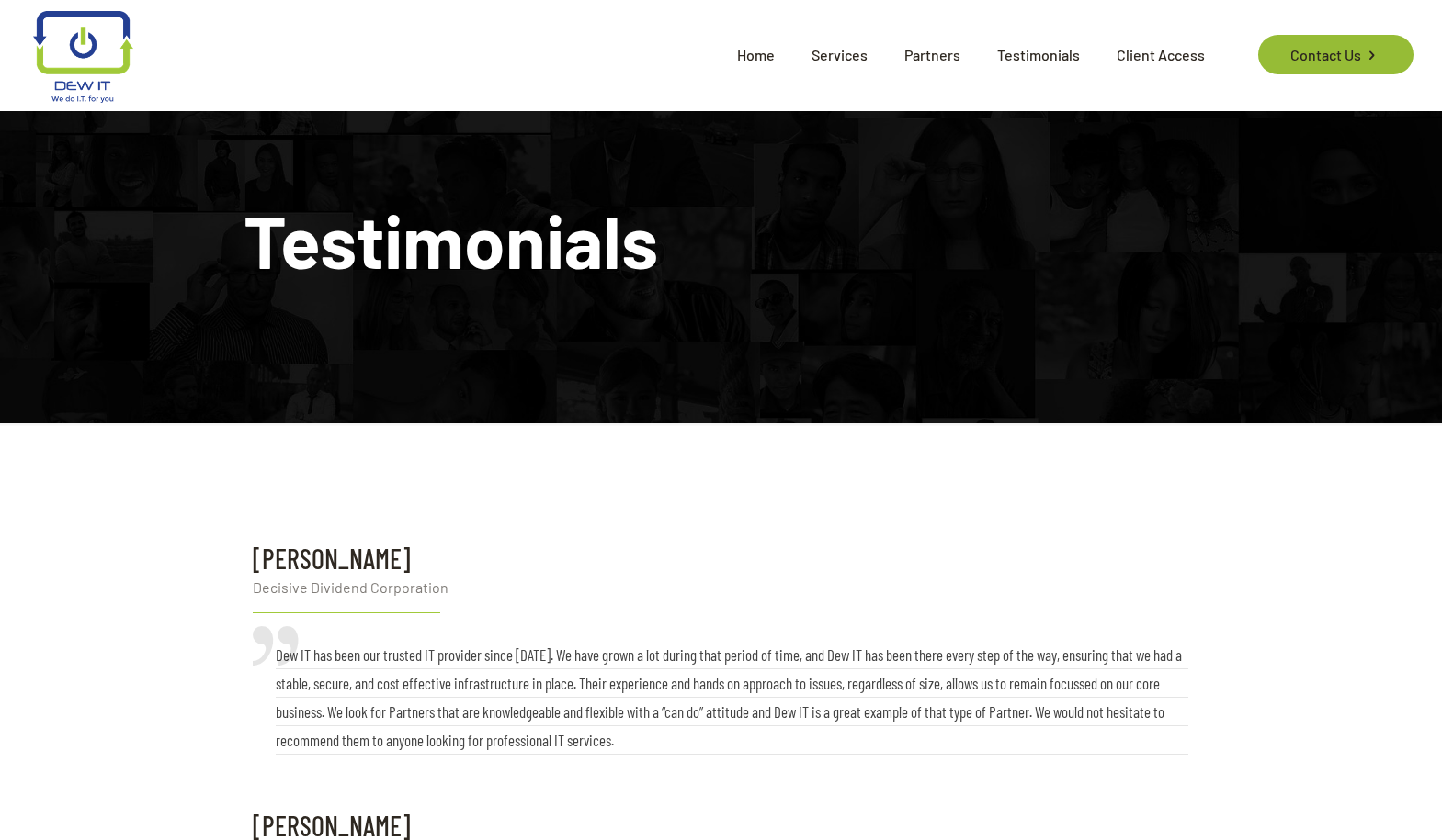
click at [1341, 46] on link "Contact Us" at bounding box center [1334, 54] width 155 height 39
